Goal: Task Accomplishment & Management: Complete application form

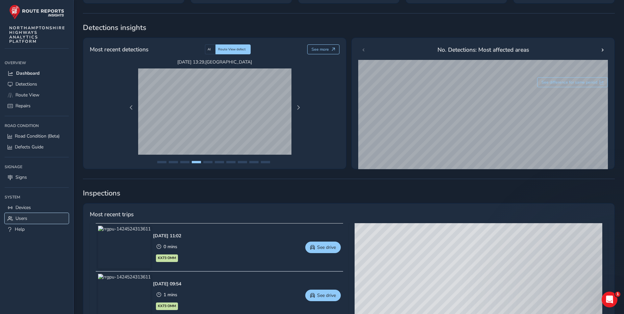
click at [25, 195] on span "Users" at bounding box center [21, 218] width 12 height 6
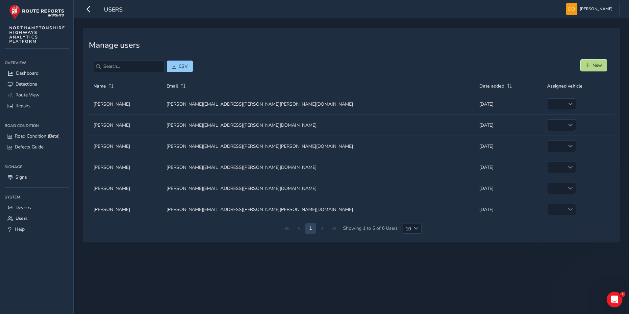
click at [413, 64] on span "New" at bounding box center [597, 65] width 10 height 6
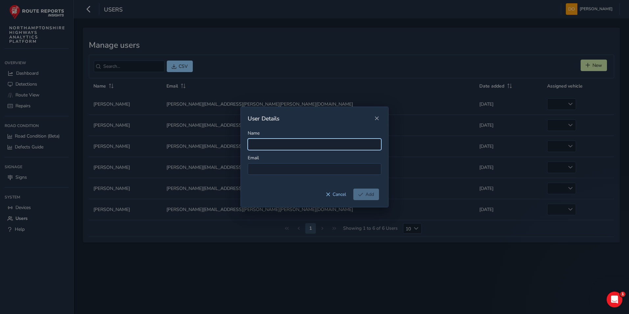
click at [292, 140] on input "Name" at bounding box center [315, 144] width 134 height 12
type input "[PERSON_NAME]"
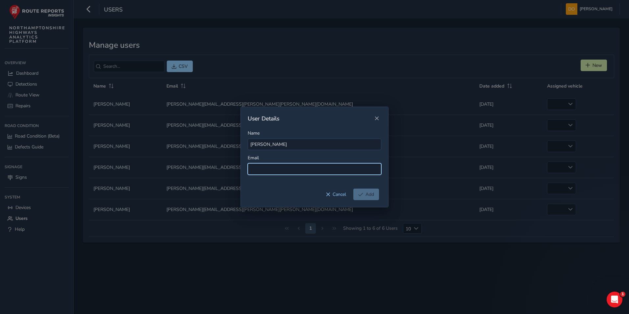
click at [282, 167] on input at bounding box center [315, 169] width 134 height 12
type input "[PERSON_NAME][EMAIL_ADDRESS][PERSON_NAME][PERSON_NAME][DOMAIN_NAME]"
click at [376, 192] on button "Add" at bounding box center [366, 194] width 26 height 12
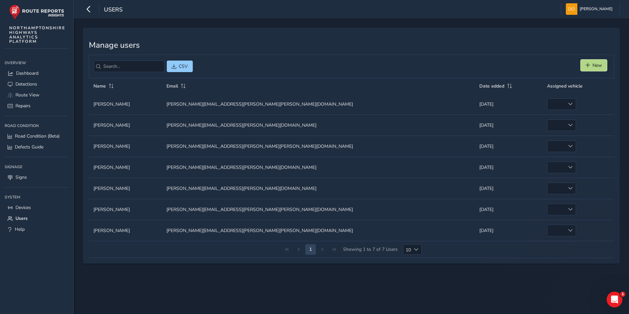
click at [413, 64] on span "New" at bounding box center [597, 65] width 10 height 6
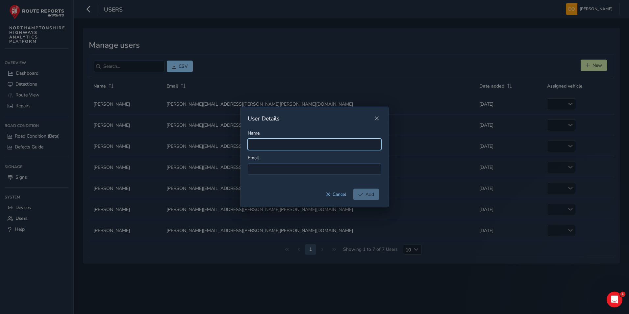
click at [259, 146] on input "Name" at bounding box center [315, 144] width 134 height 12
type input "[PERSON_NAME]"
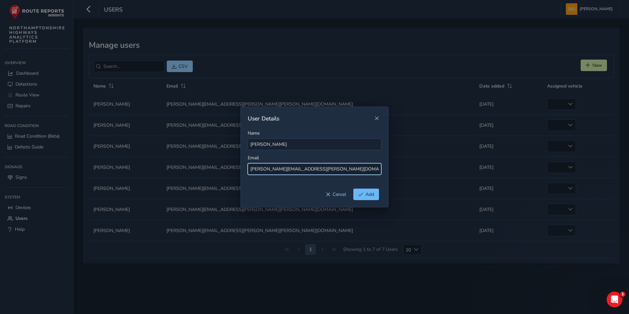
type input "[PERSON_NAME][EMAIL_ADDRESS][PERSON_NAME][DOMAIN_NAME]"
click at [373, 193] on span "Add" at bounding box center [369, 194] width 9 height 6
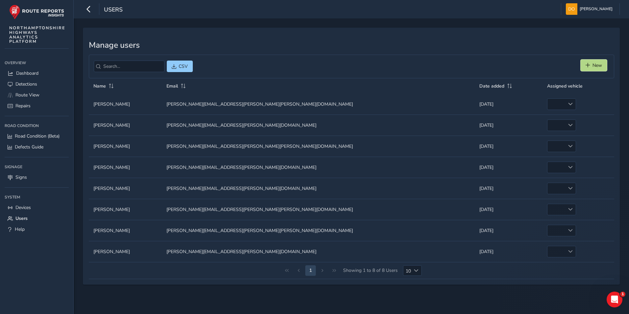
click at [413, 64] on span "New" at bounding box center [597, 65] width 10 height 6
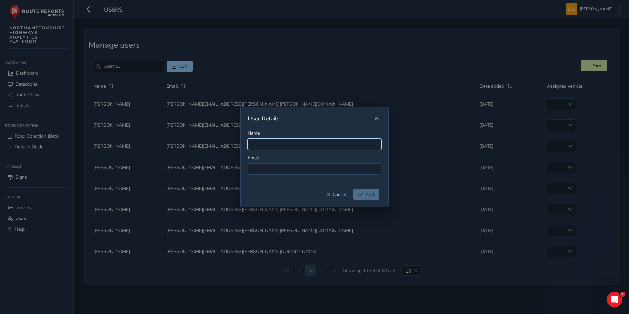
click at [266, 140] on input "Name" at bounding box center [315, 144] width 134 height 12
type input "[PERSON_NAME]"
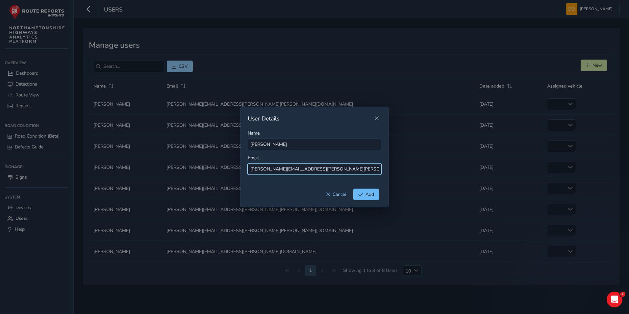
type input "[PERSON_NAME][EMAIL_ADDRESS][PERSON_NAME][PERSON_NAME][DOMAIN_NAME]"
click at [368, 191] on span "Add" at bounding box center [369, 194] width 9 height 6
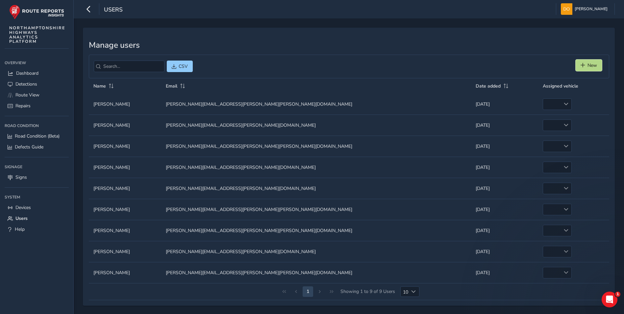
click at [413, 63] on span "New" at bounding box center [592, 65] width 10 height 6
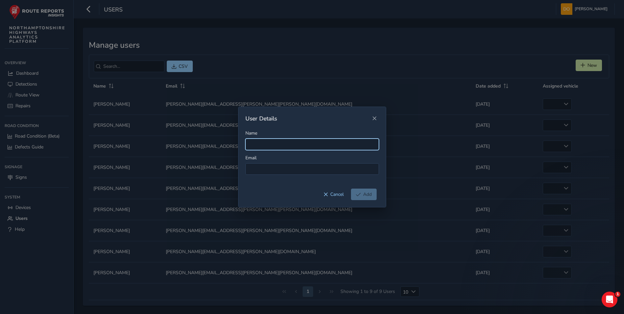
click at [284, 145] on input "Name" at bounding box center [312, 144] width 134 height 12
type input "[PERSON_NAME]"
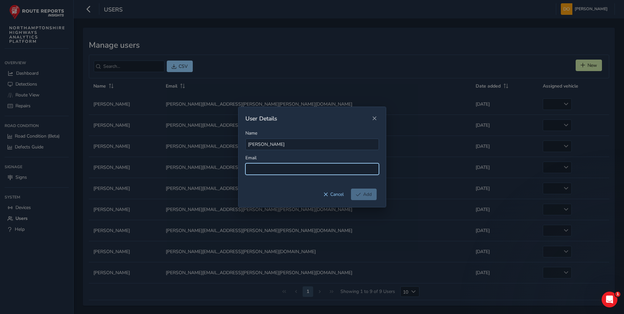
click at [306, 168] on input at bounding box center [312, 169] width 134 height 12
type input "[PERSON_NAME][EMAIL_ADDRESS][PERSON_NAME][DOMAIN_NAME]"
click at [365, 195] on span "Add" at bounding box center [367, 194] width 9 height 6
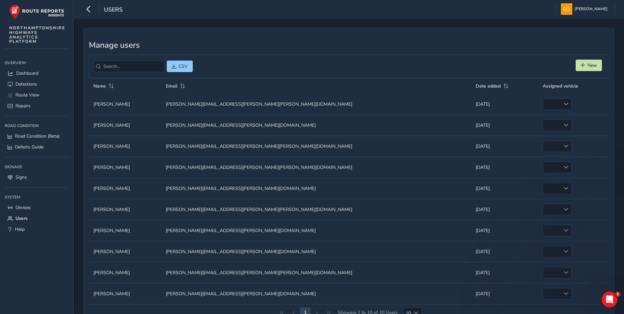
scroll to position [24, 0]
